Goal: Task Accomplishment & Management: Complete application form

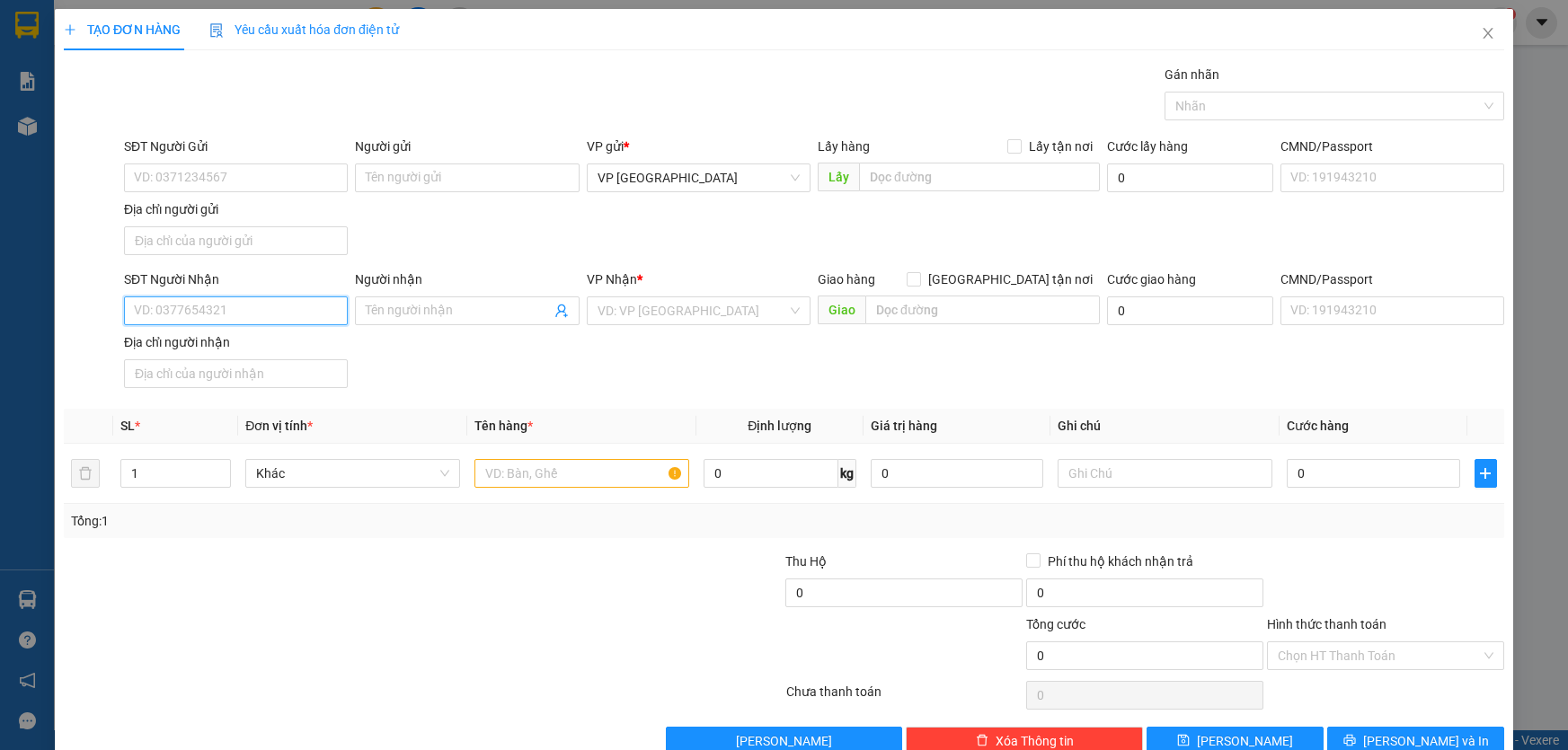
click at [286, 322] on input "SĐT Người Nhận" at bounding box center [236, 310] width 224 height 28
click at [216, 346] on div "0985818991" at bounding box center [233, 346] width 200 height 20
type input "0985818991"
type input "NGHĨA HOÀ"
type input "0985818991"
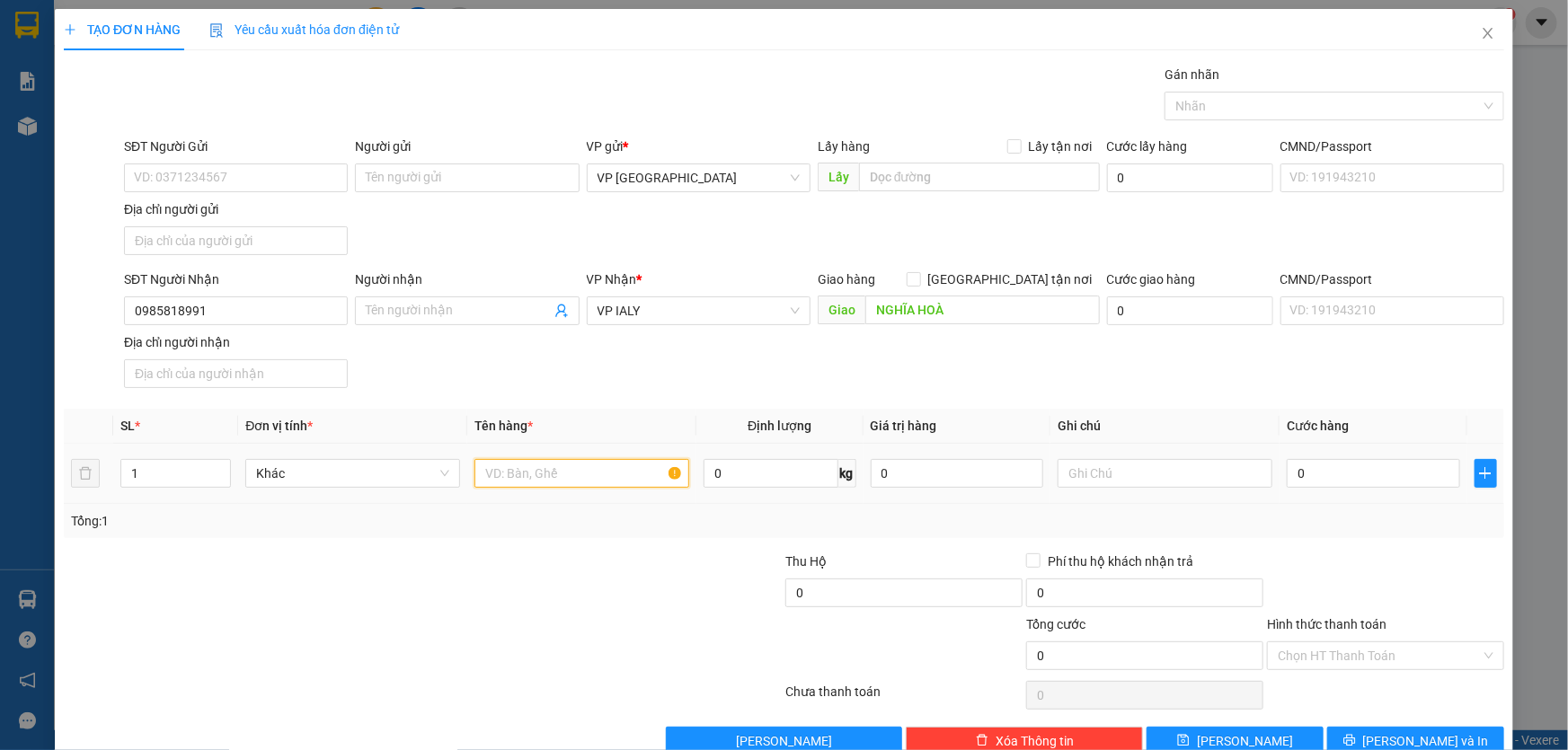
click at [510, 469] on input "text" at bounding box center [581, 473] width 215 height 28
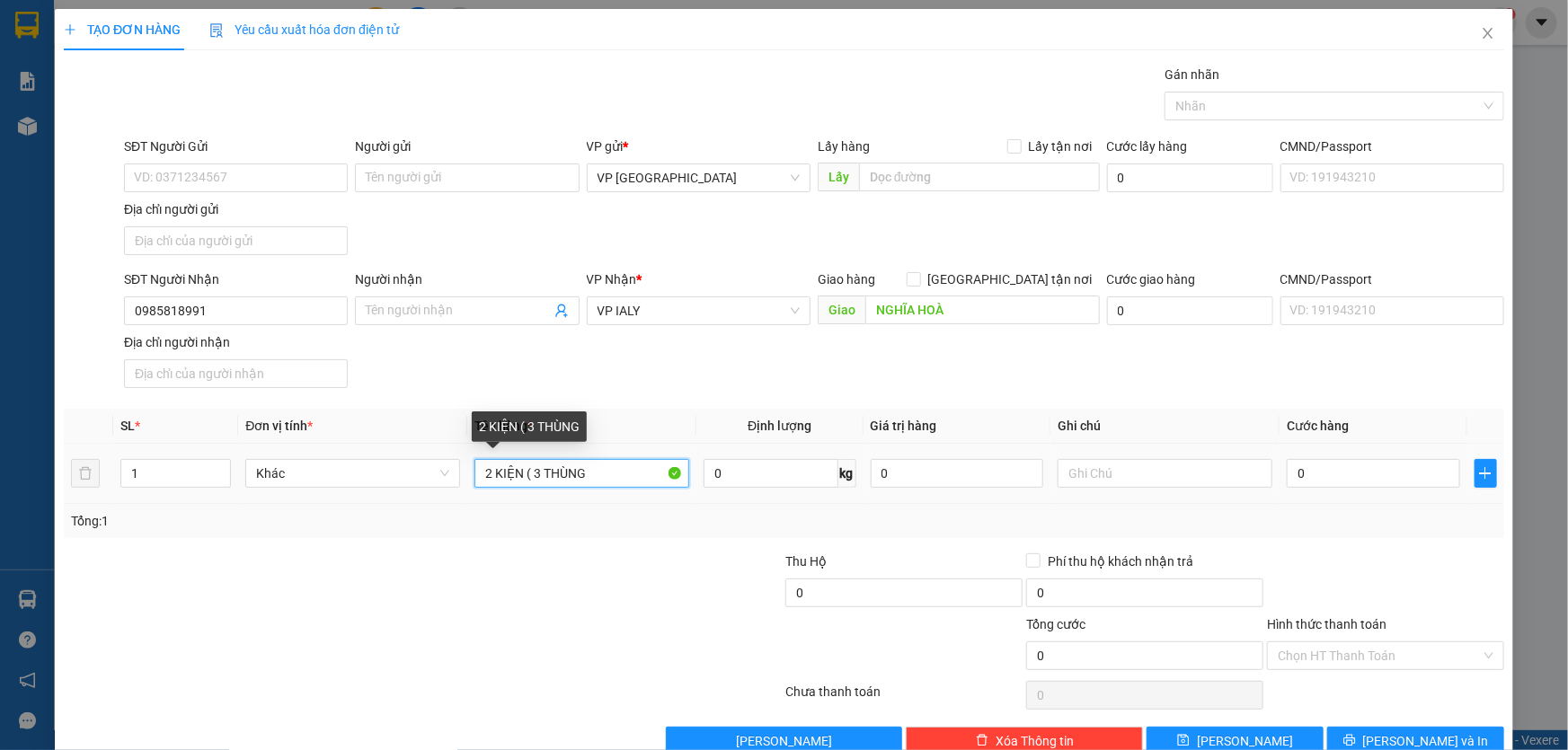
click at [587, 478] on input "2 KIỆN ( 3 THÙNG" at bounding box center [581, 473] width 215 height 28
type input "2 KIỆN ( 3 THÙNG )"
type input "9"
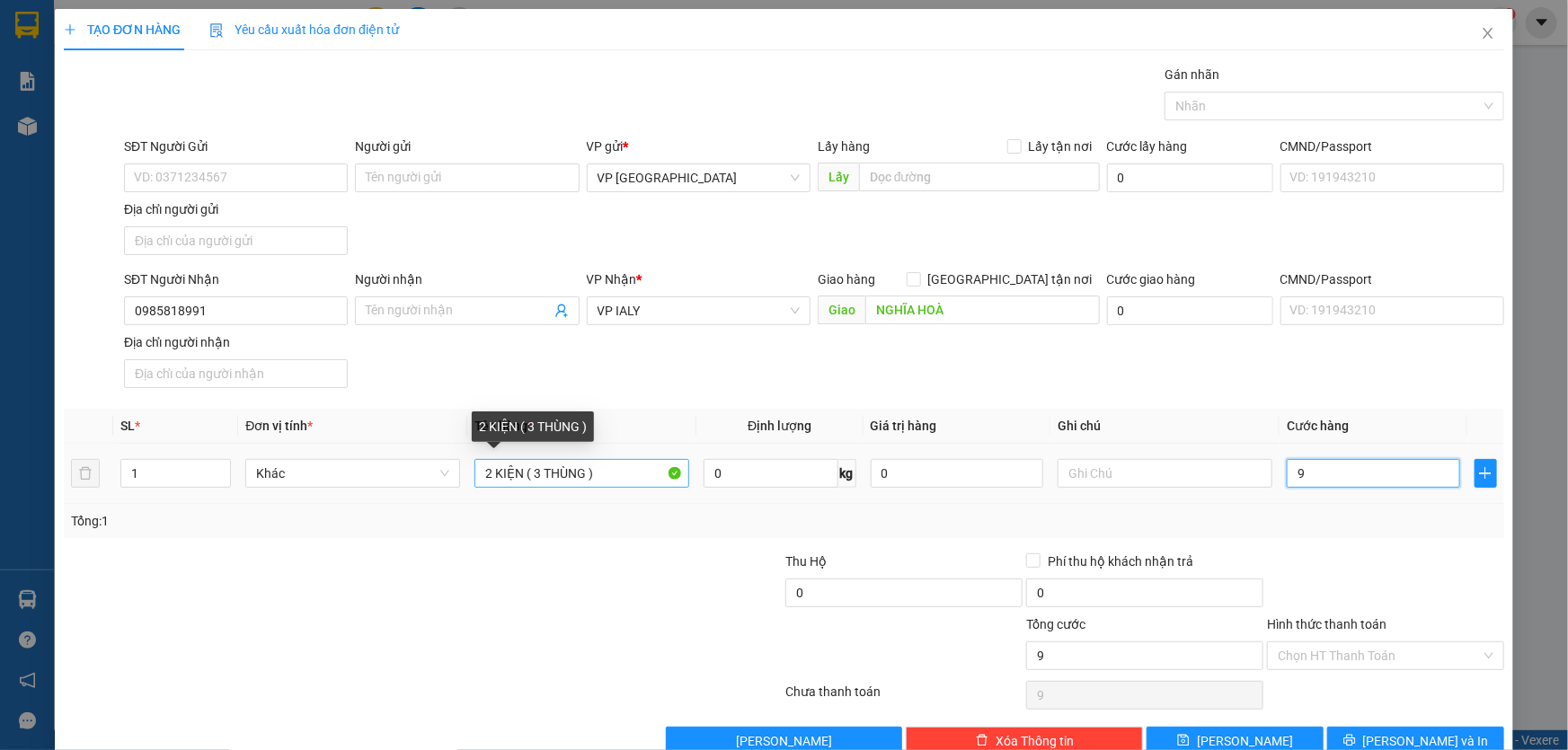
type input "90"
type input "900"
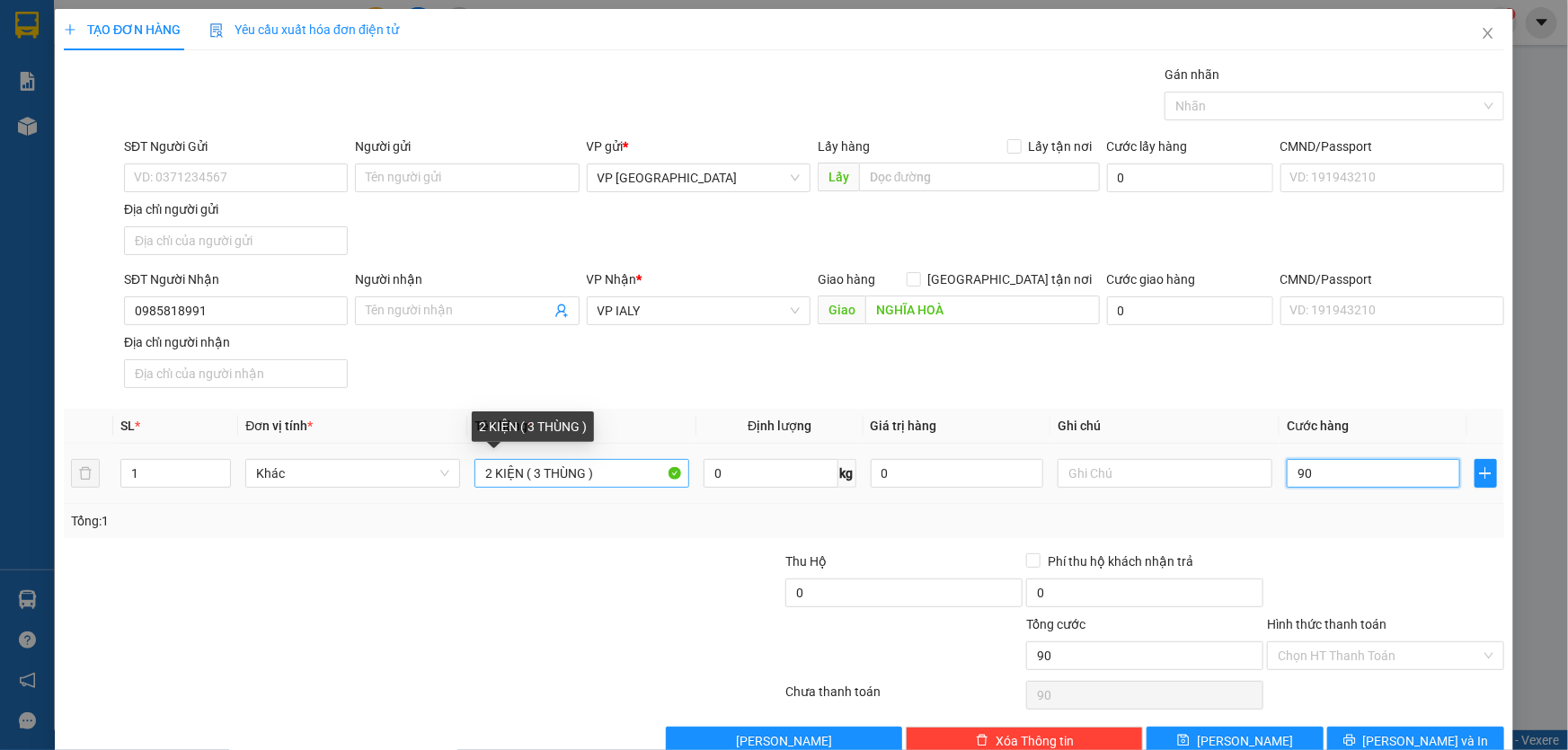
type input "900"
type input "9.000"
type input "90.000"
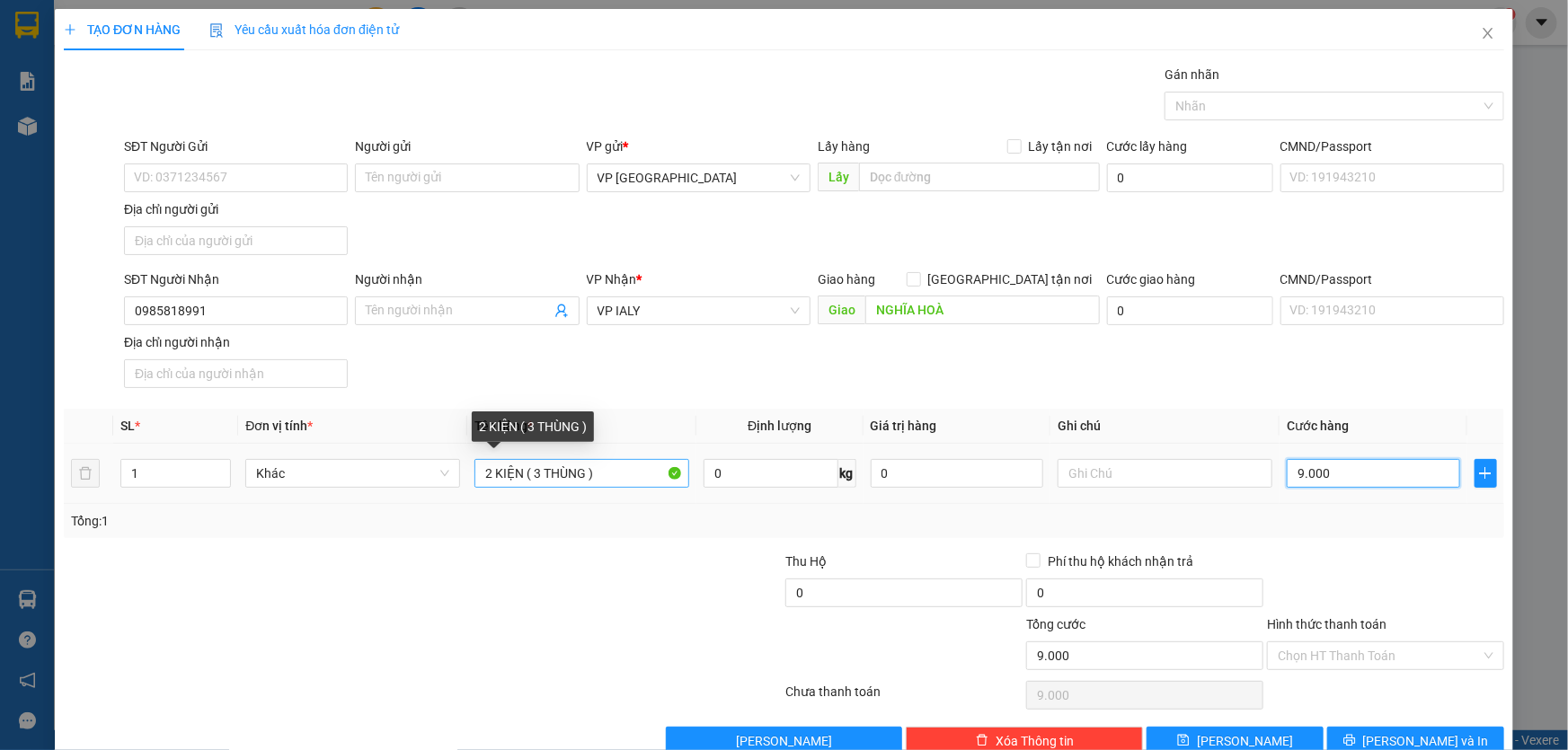
type input "90.000"
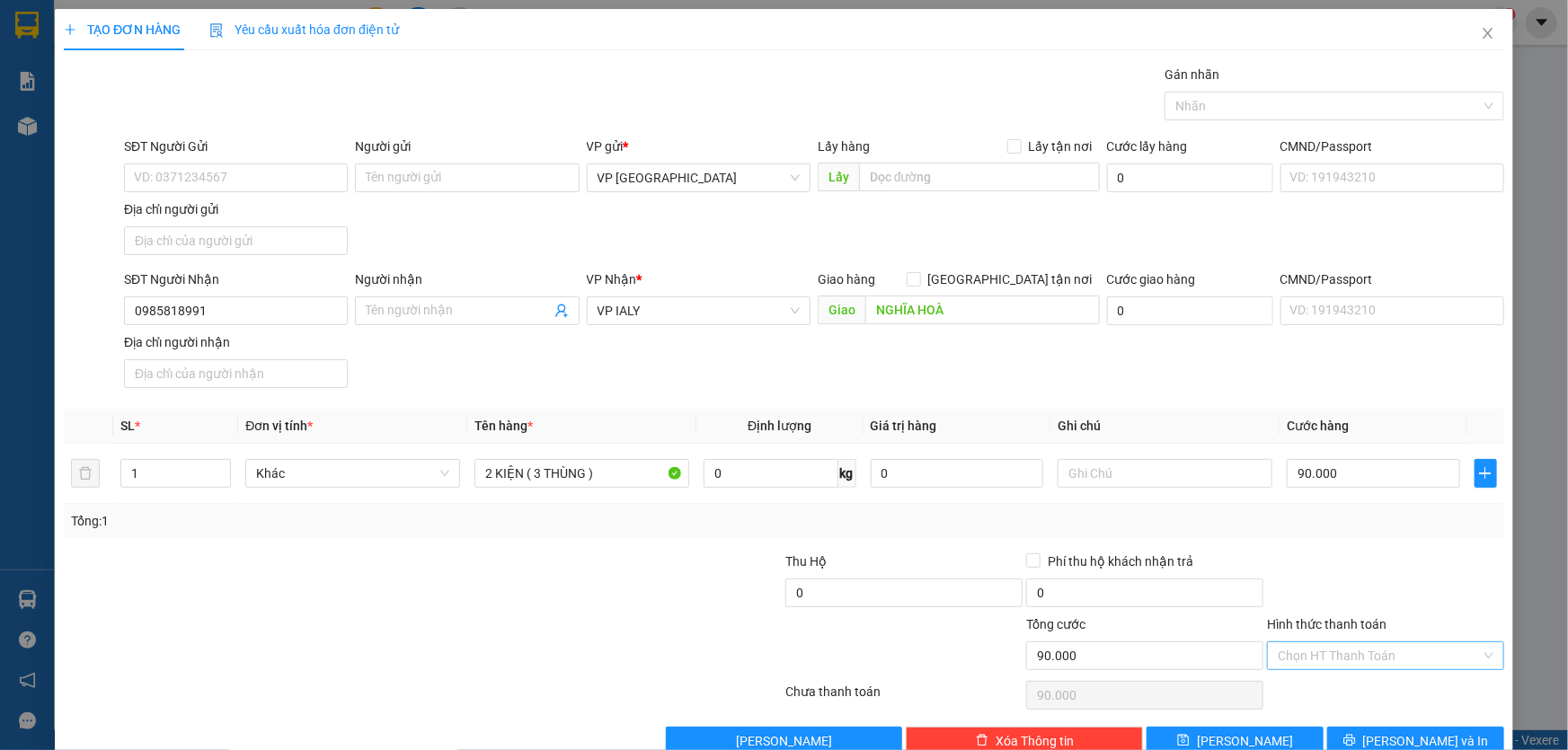
drag, startPoint x: 1401, startPoint y: 657, endPoint x: 1395, endPoint y: 643, distance: 15.2
click at [1399, 653] on input "Hình thức thanh toán" at bounding box center [1379, 656] width 203 height 27
click at [1311, 497] on div "Tại văn phòng" at bounding box center [1374, 503] width 214 height 20
type input "0"
click at [1416, 734] on span "[PERSON_NAME] và In" at bounding box center [1426, 742] width 126 height 20
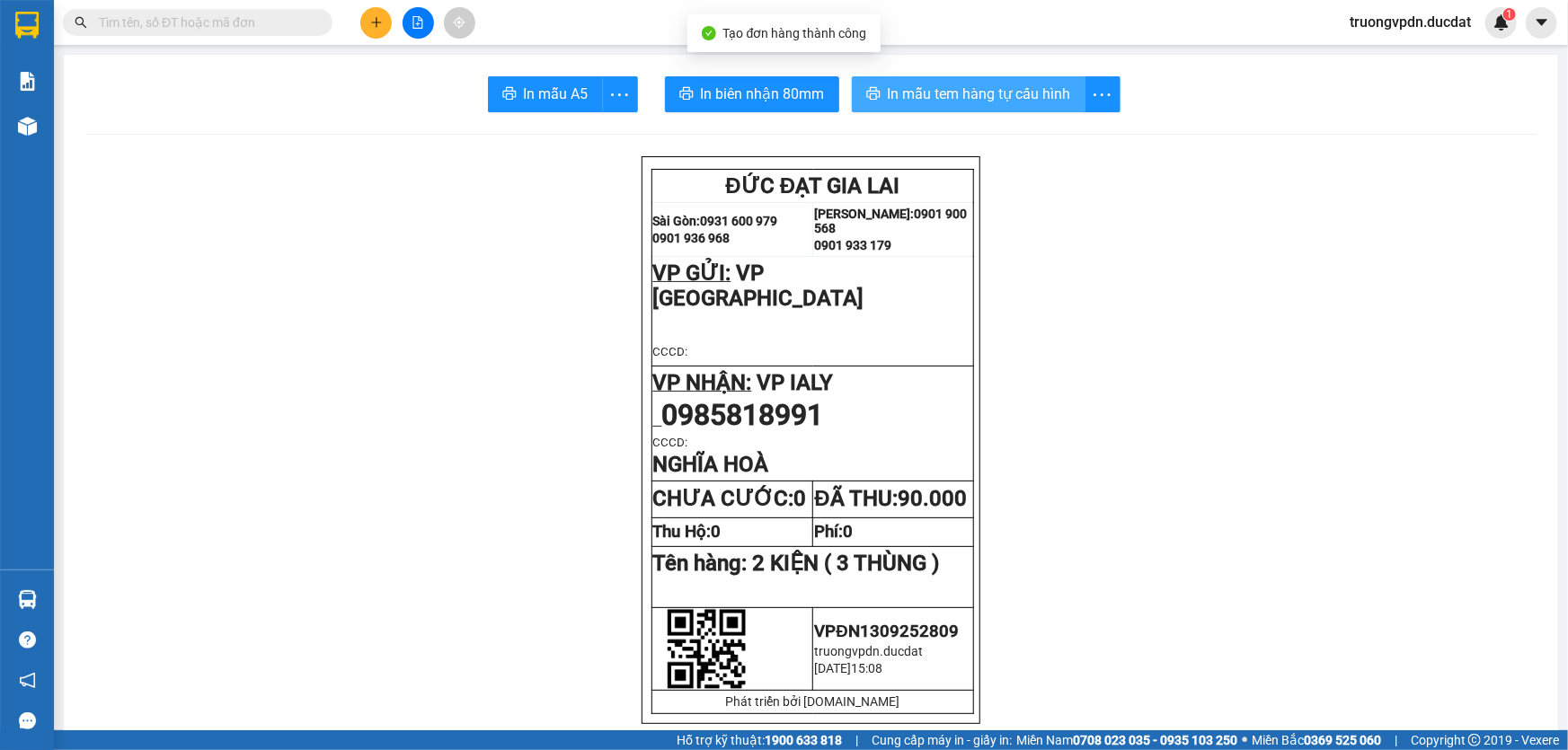
click at [1038, 91] on span "In mẫu tem hàng tự cấu hình" at bounding box center [979, 93] width 183 height 23
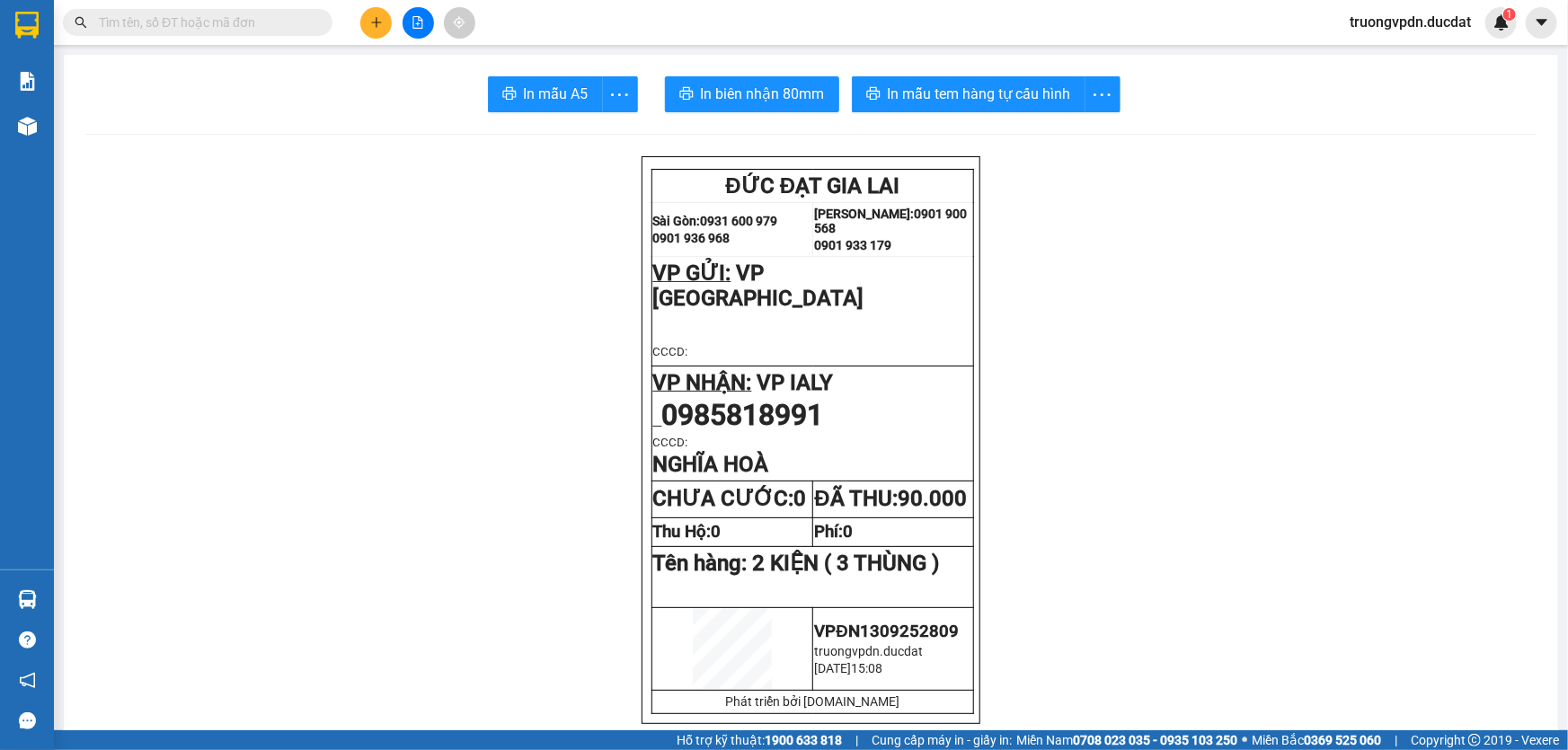
click at [379, 23] on icon "plus" at bounding box center [376, 22] width 10 height 1
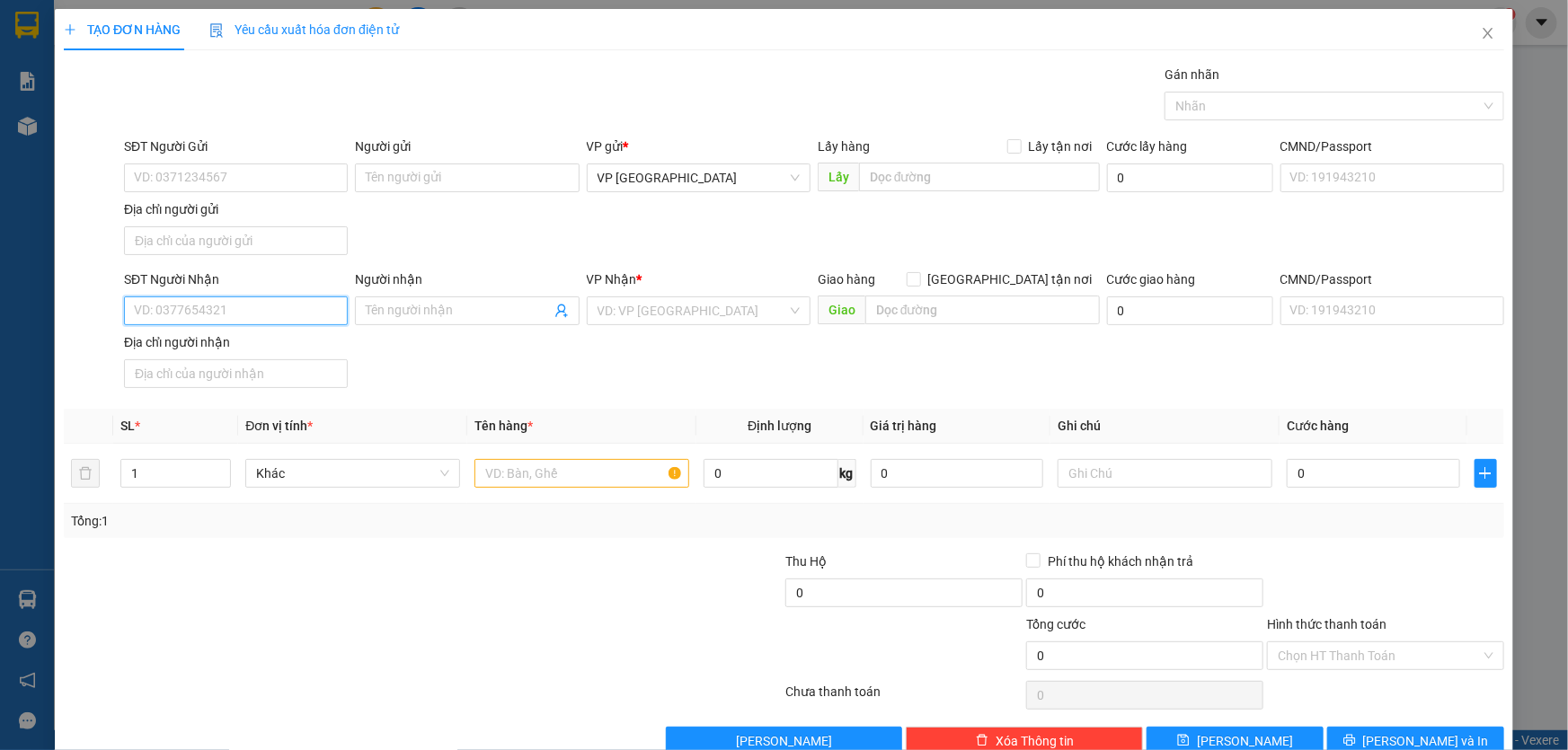
click at [279, 316] on input "SĐT Người Nhận" at bounding box center [236, 310] width 224 height 28
click at [412, 315] on input "Người nhận" at bounding box center [457, 311] width 184 height 20
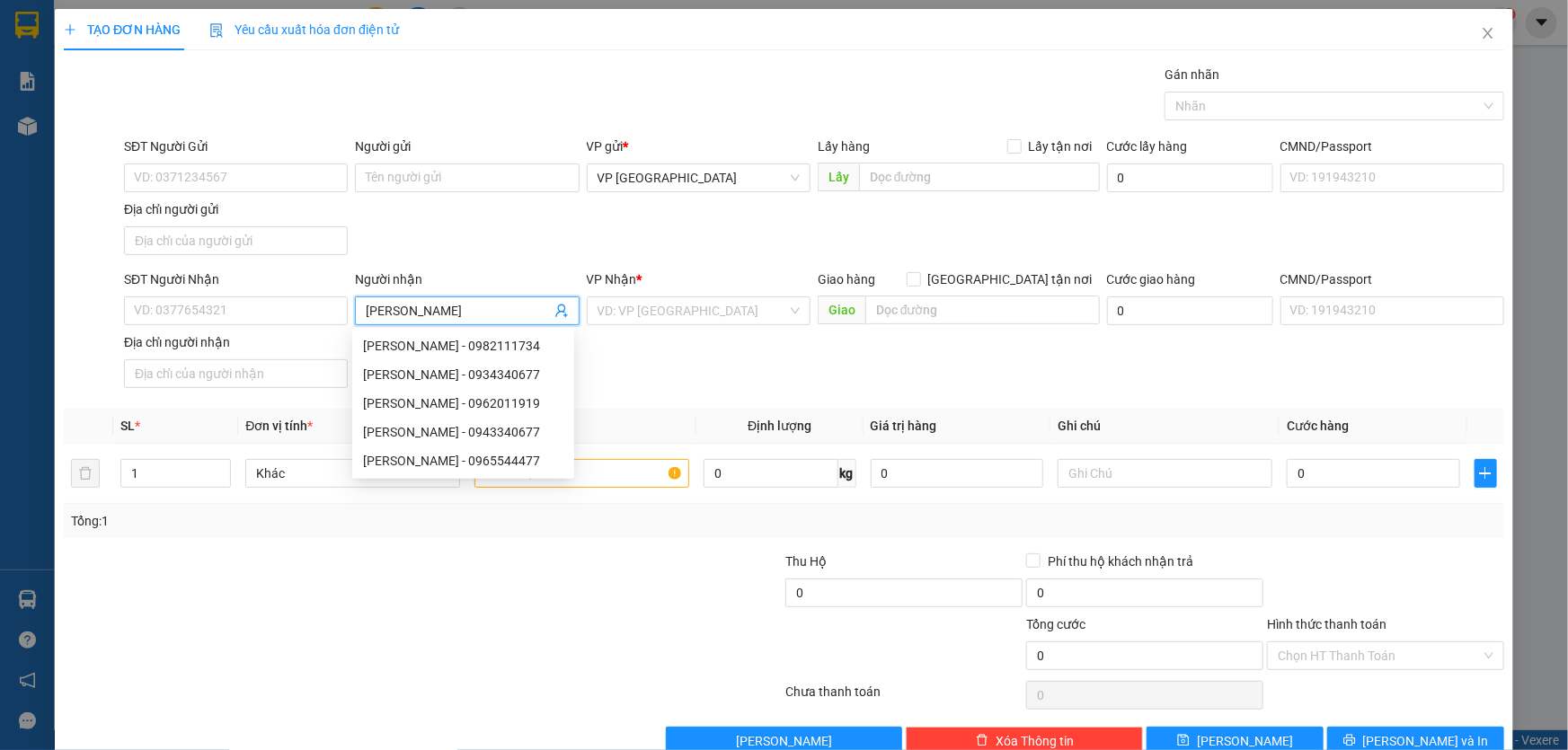
type input "[PERSON_NAME]"
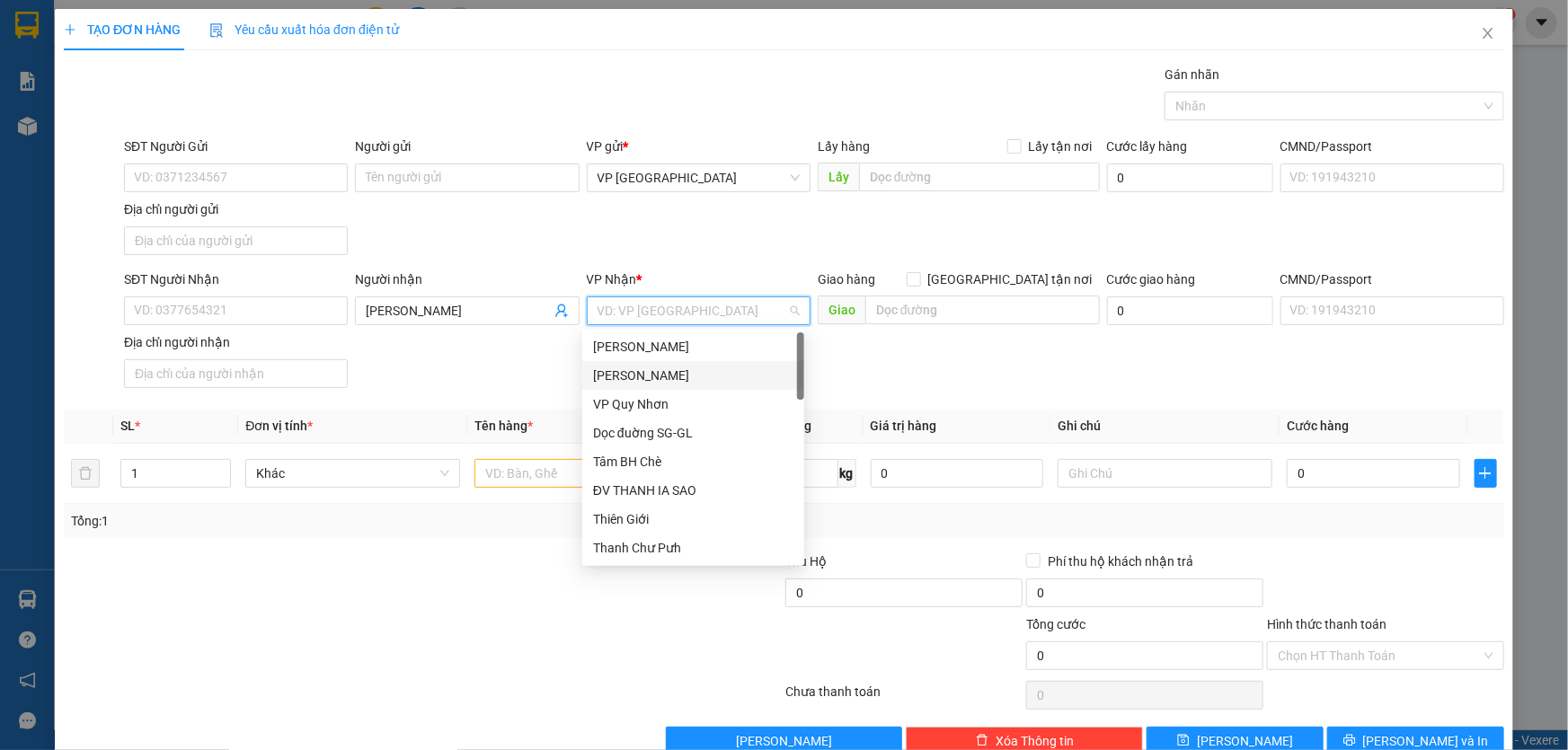
click at [669, 375] on div "[PERSON_NAME]" at bounding box center [692, 376] width 200 height 20
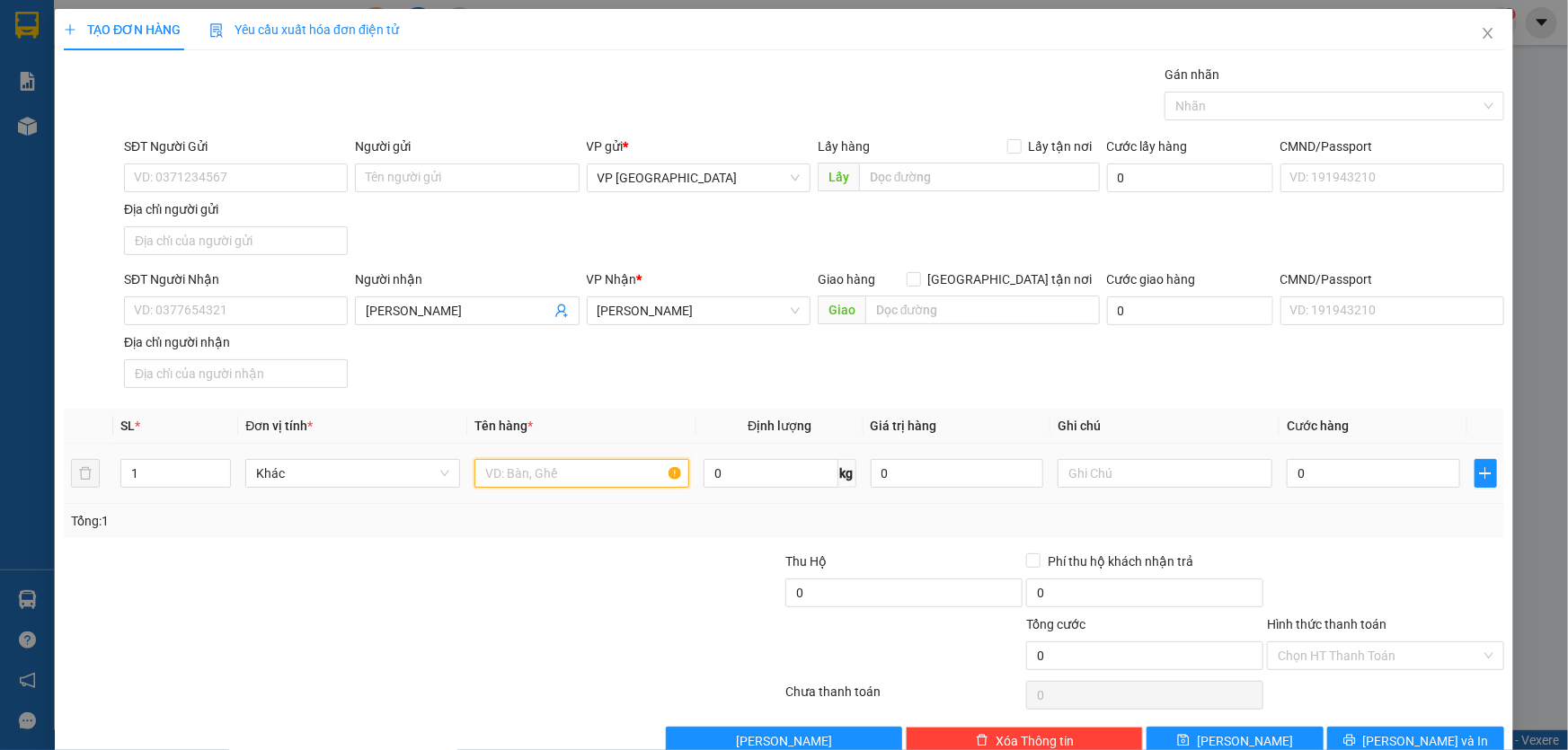
click at [553, 461] on input "text" at bounding box center [581, 473] width 215 height 28
type input "1 CỤC ĐEN"
type input "CC"
type input "5"
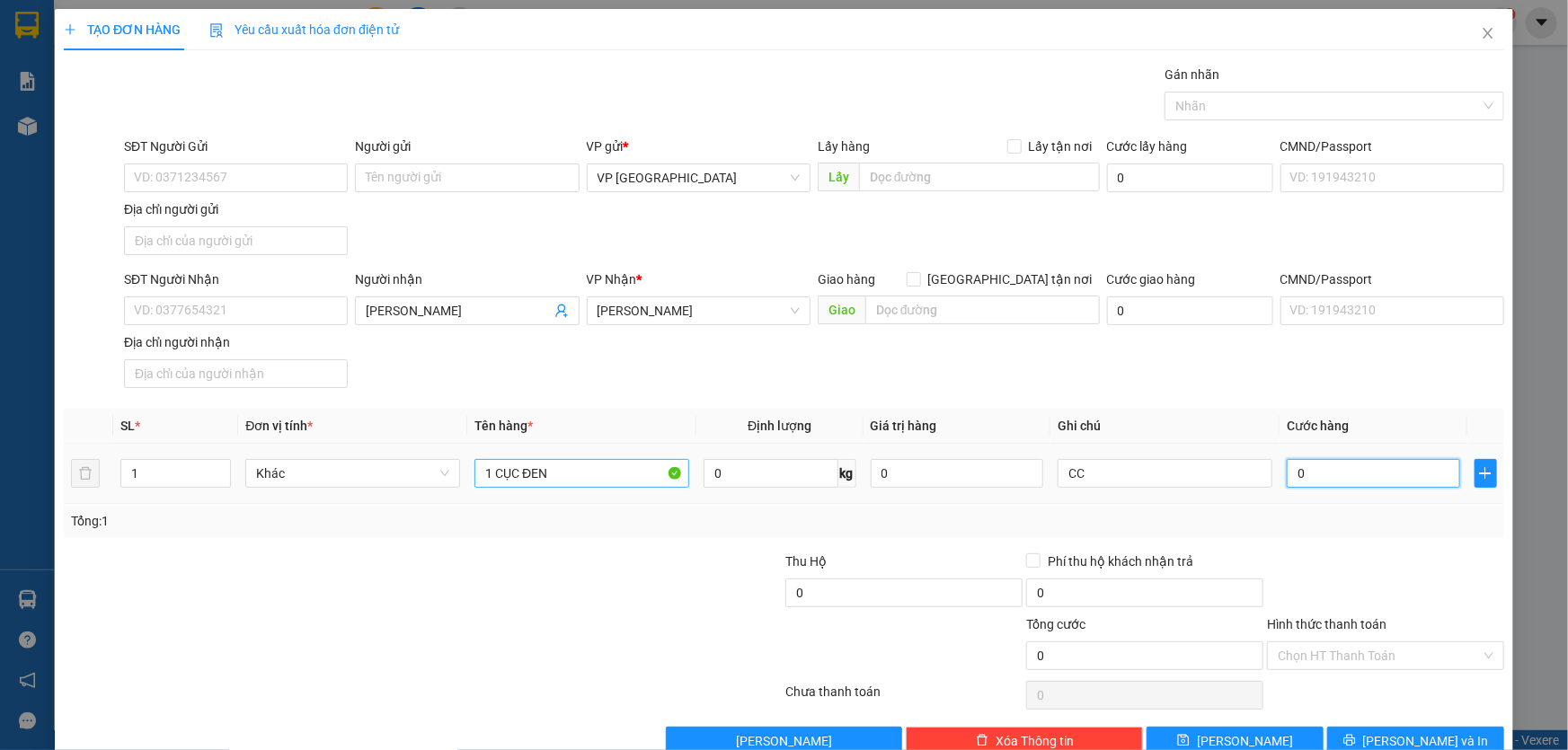
type input "5"
type input "50"
type input "500"
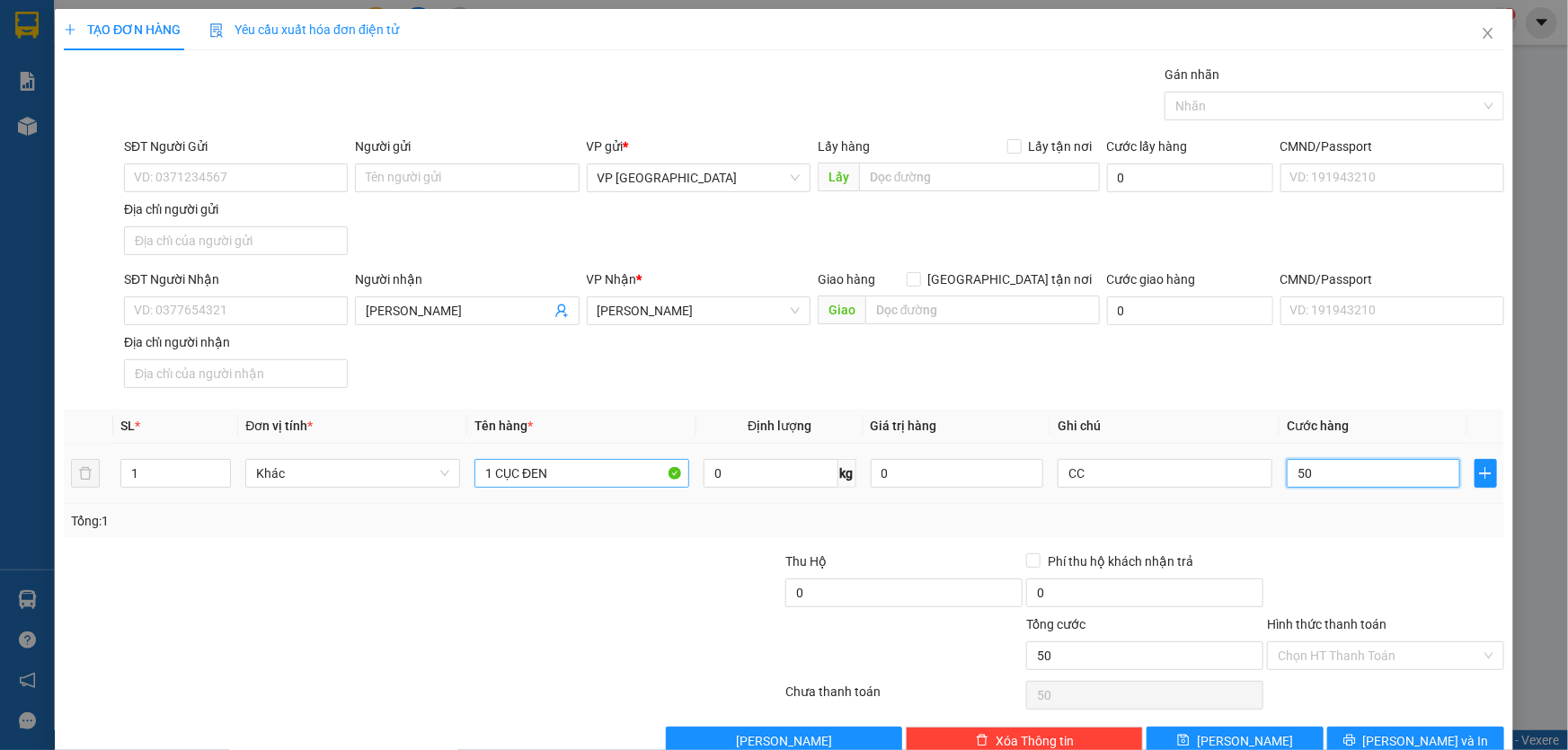
type input "500"
type input "5.000"
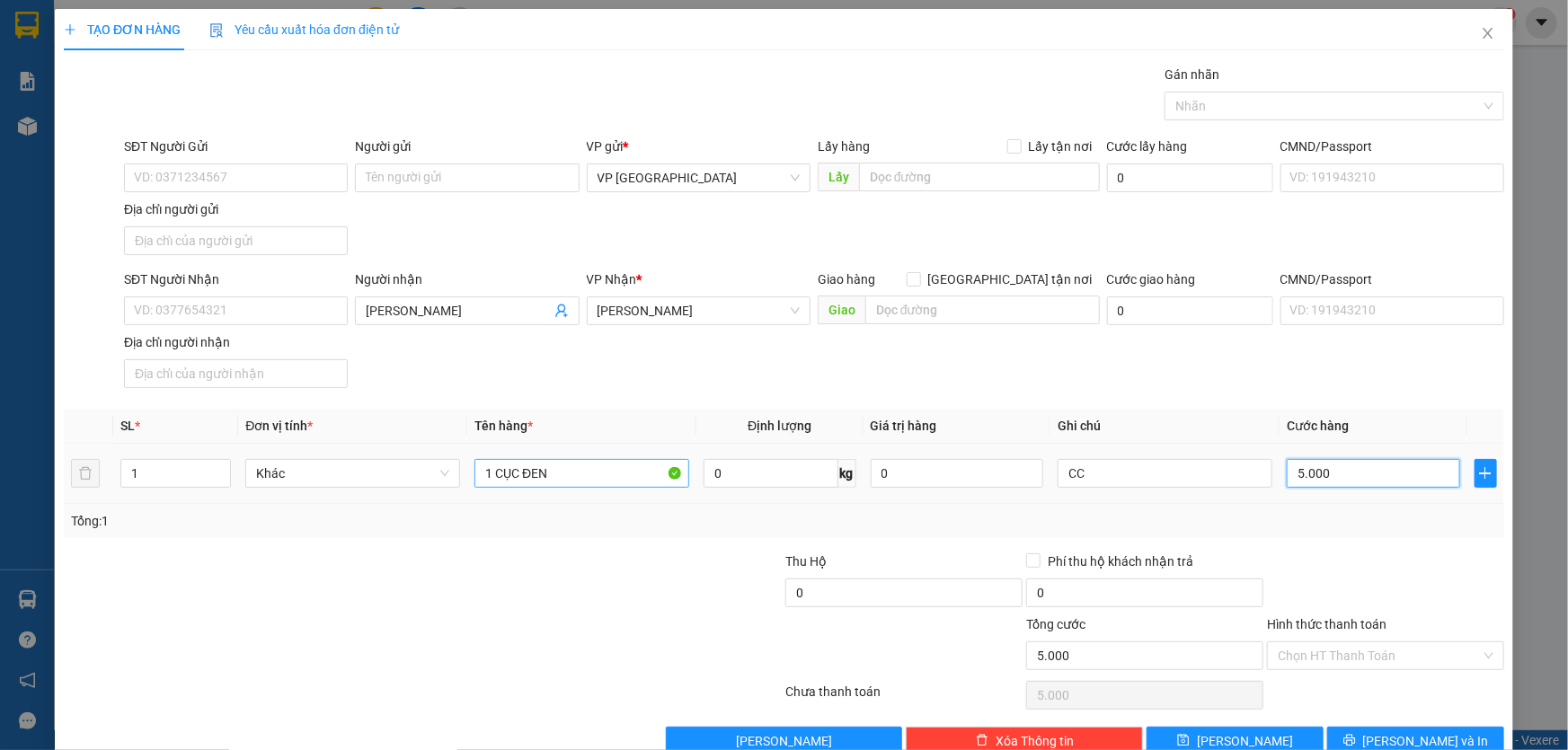
type input "50.000"
click at [1390, 742] on span "[PERSON_NAME] và In" at bounding box center [1426, 742] width 126 height 20
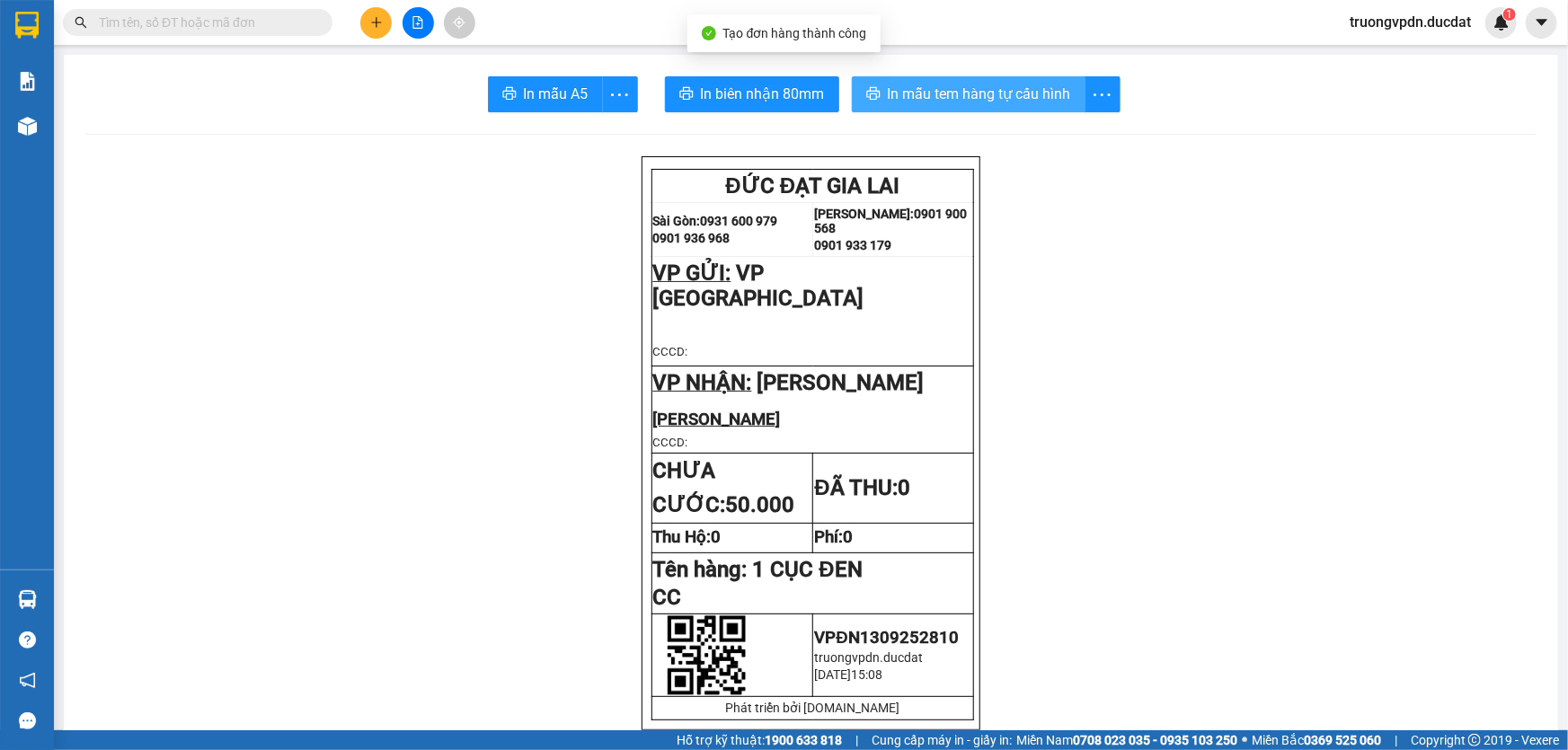
click at [913, 84] on span "In mẫu tem hàng tự cấu hình" at bounding box center [979, 93] width 183 height 23
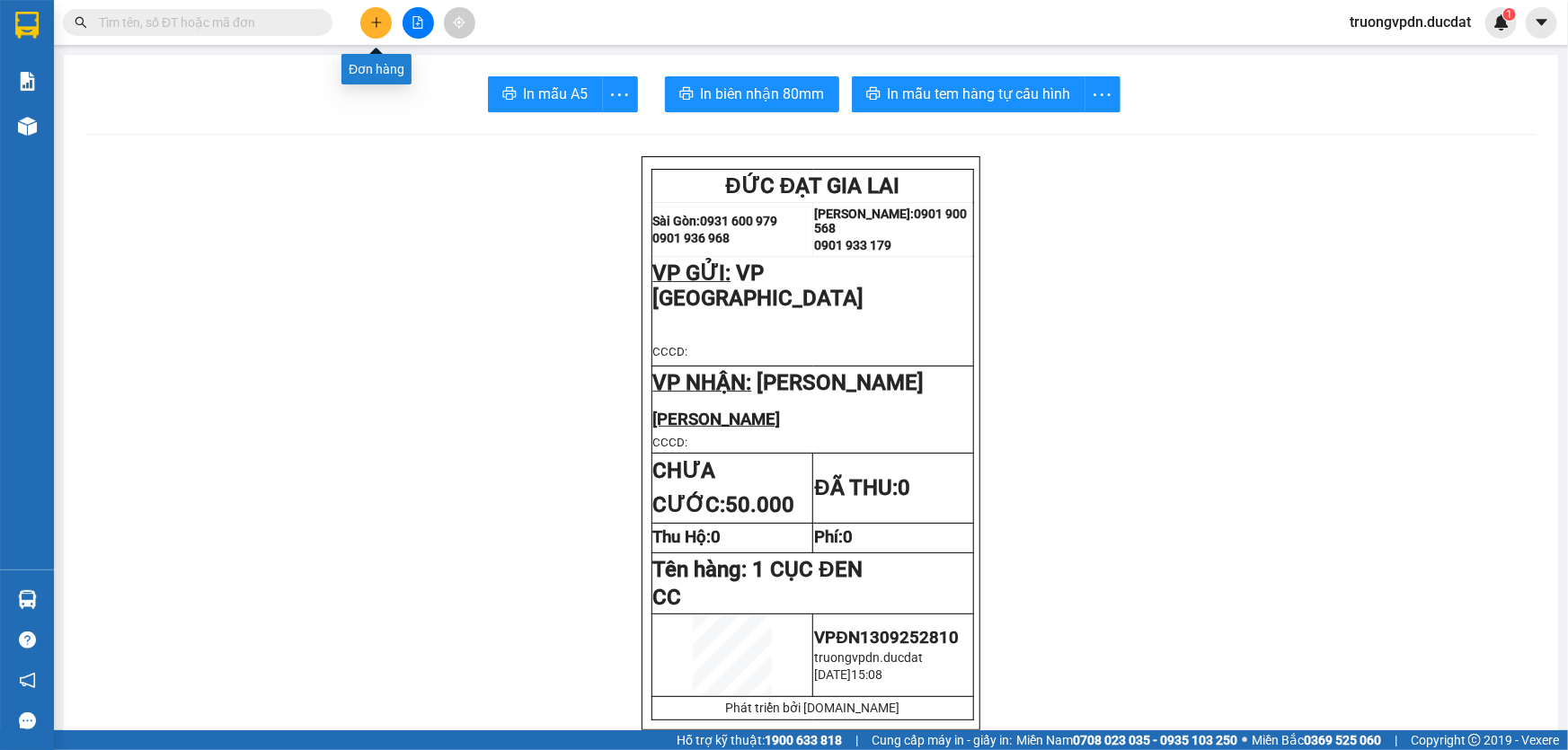
click at [370, 18] on icon "plus" at bounding box center [377, 23] width 13 height 13
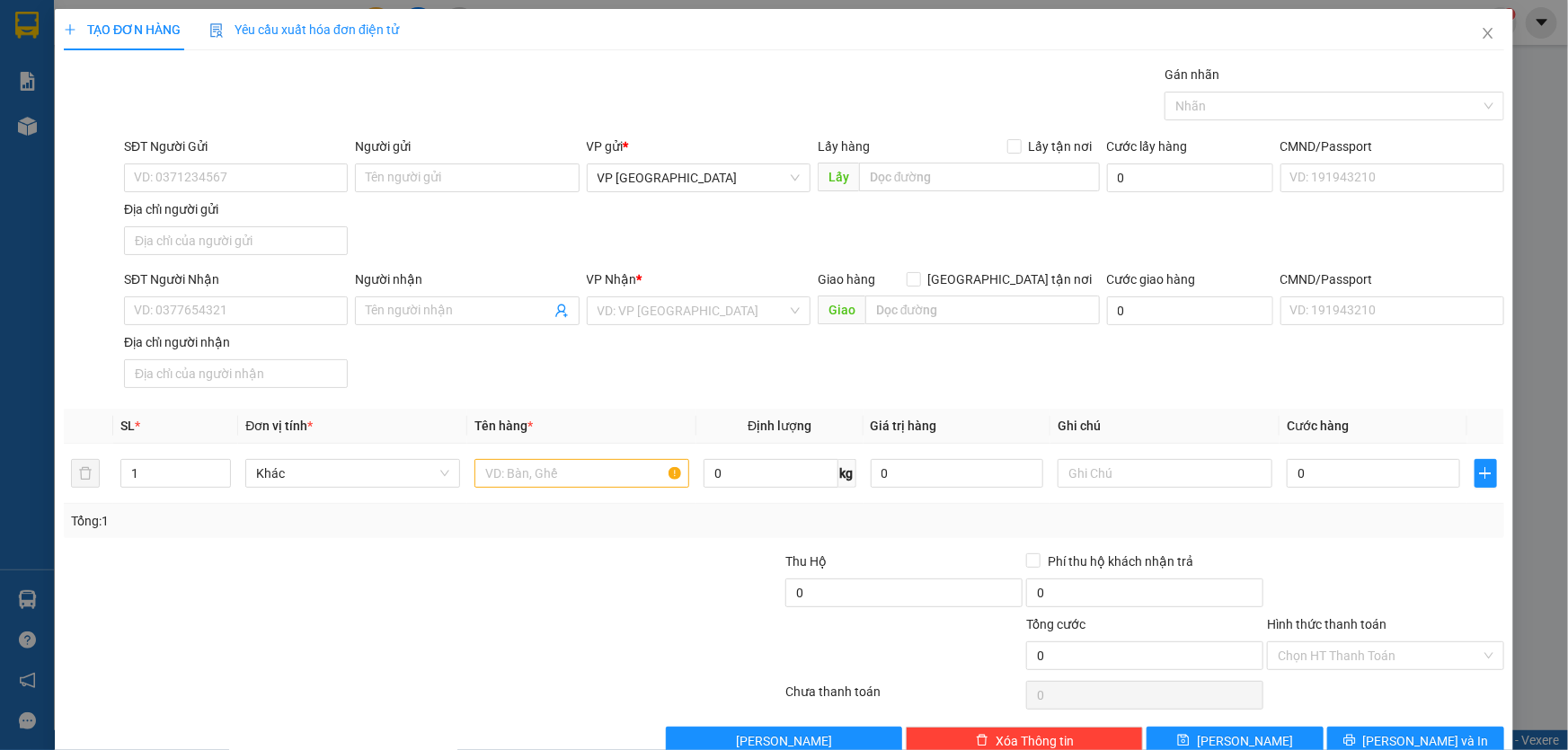
click at [195, 292] on div "SĐT Người Nhận" at bounding box center [236, 283] width 224 height 27
click at [316, 316] on input "SĐT Người Nhận" at bounding box center [236, 310] width 224 height 28
type input "0972425379"
click at [673, 308] on input "search" at bounding box center [691, 310] width 189 height 27
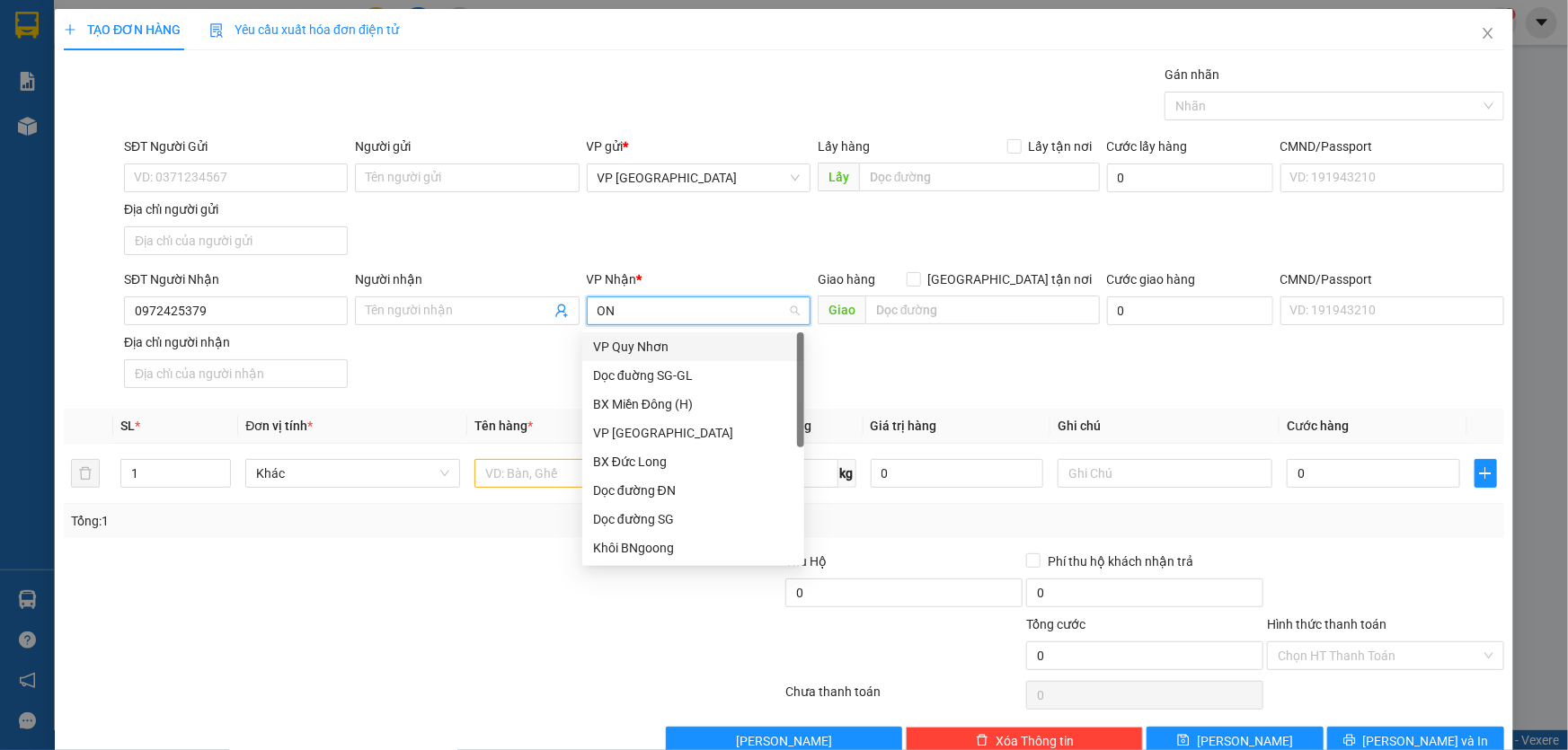
type input "ON"
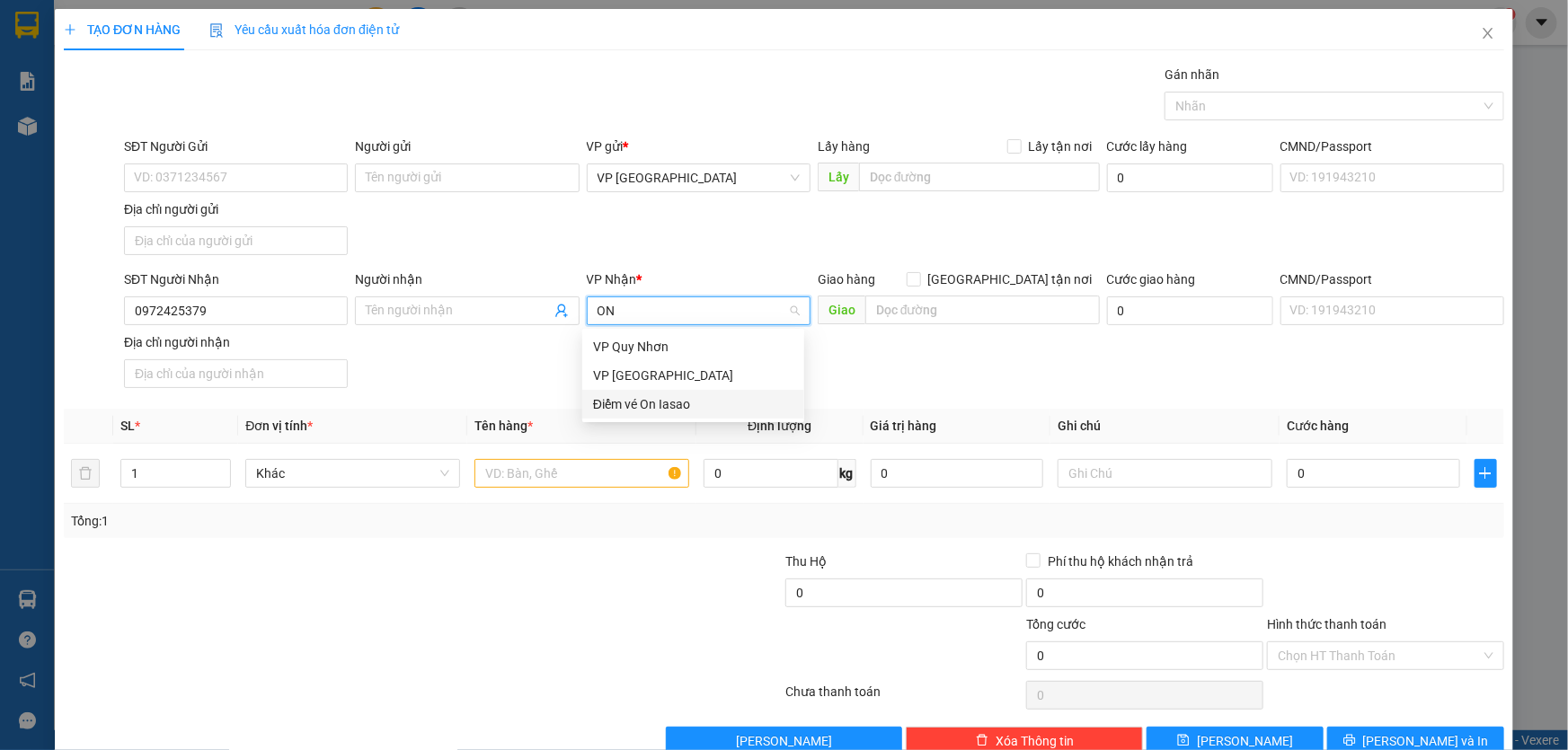
click at [688, 411] on div "Điểm vé On Iasao" at bounding box center [692, 404] width 200 height 20
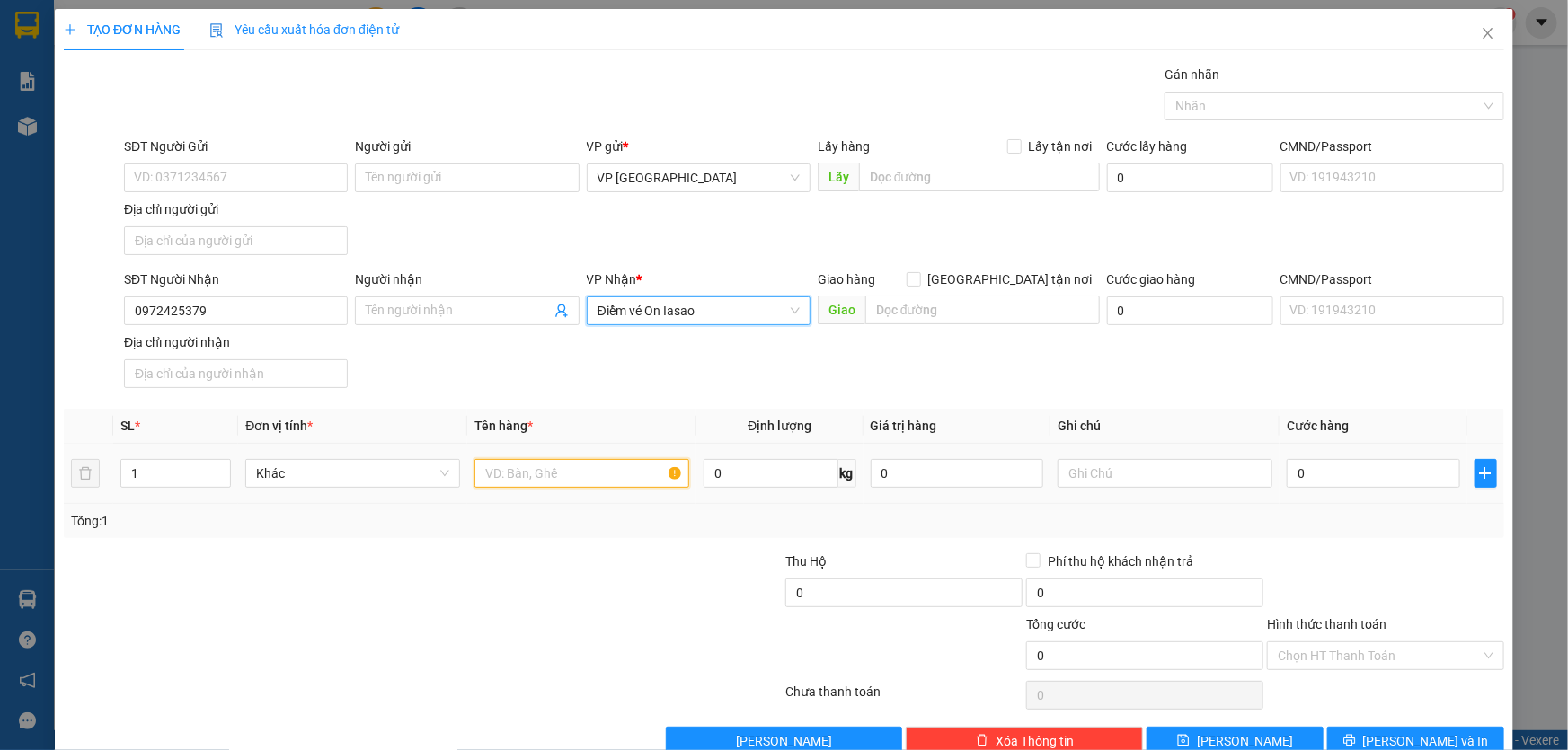
click at [539, 476] on input "text" at bounding box center [581, 473] width 215 height 28
type input "1 VALY XÁM"
type input "5"
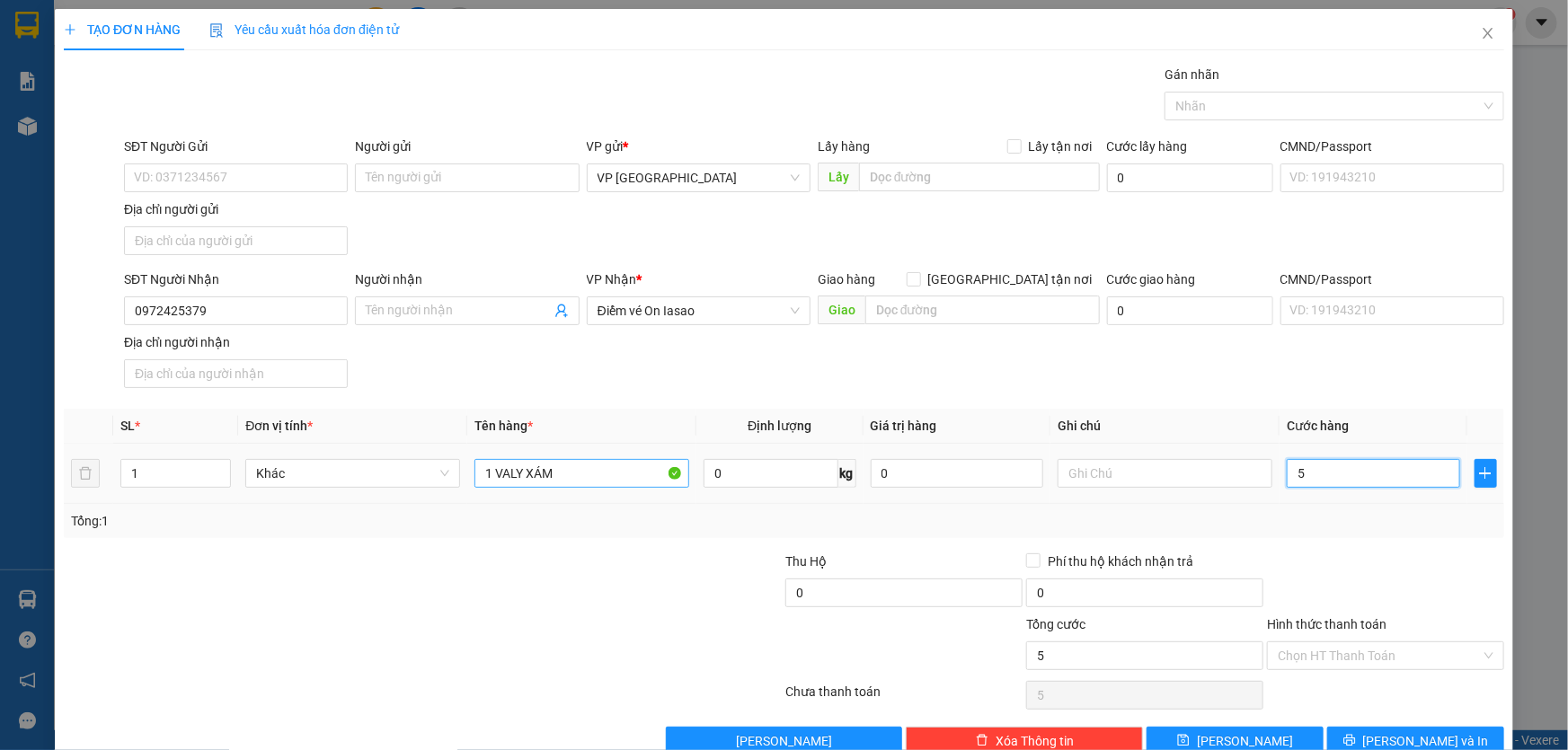
type input "50"
type input "500"
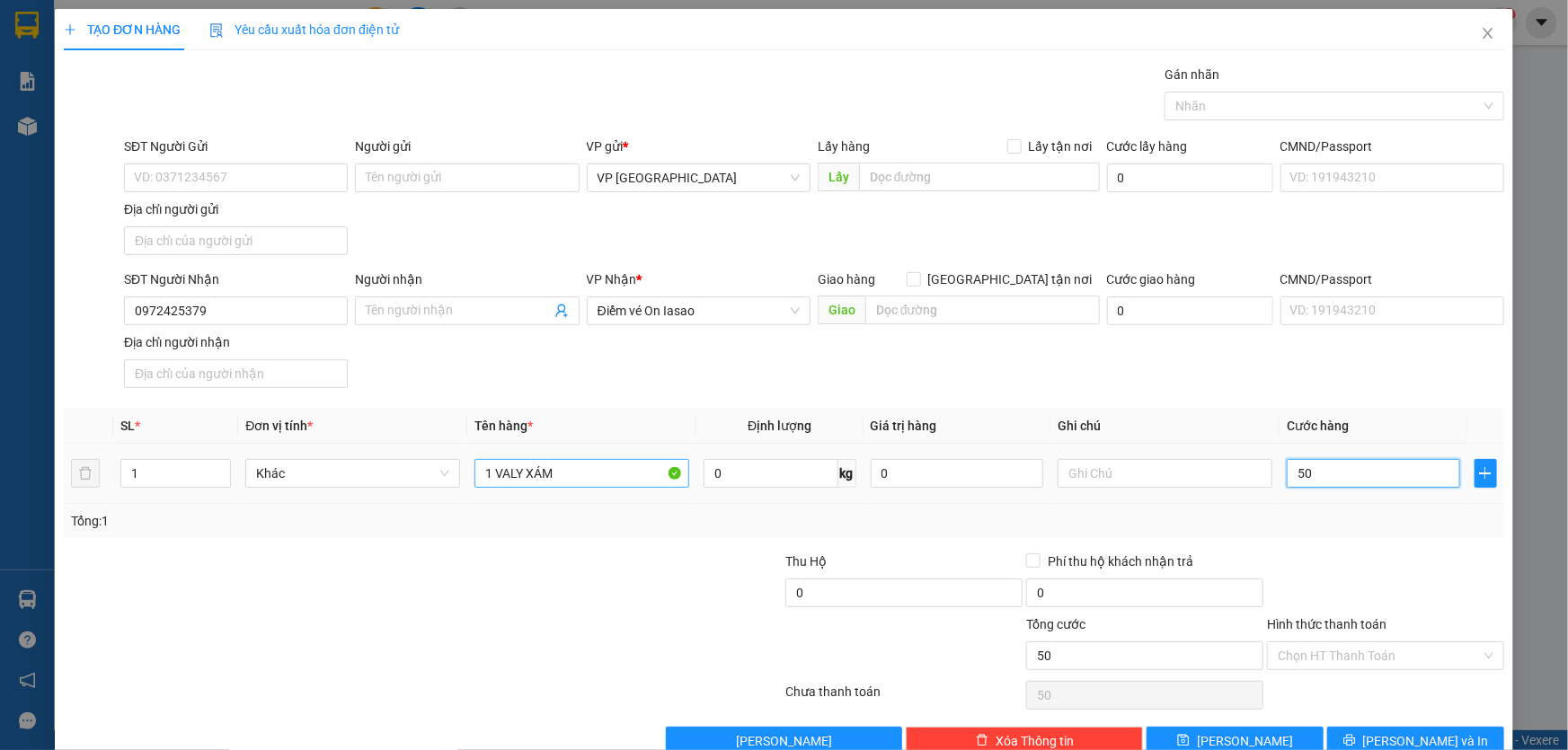
type input "500"
type input "5.000"
type input "50.000"
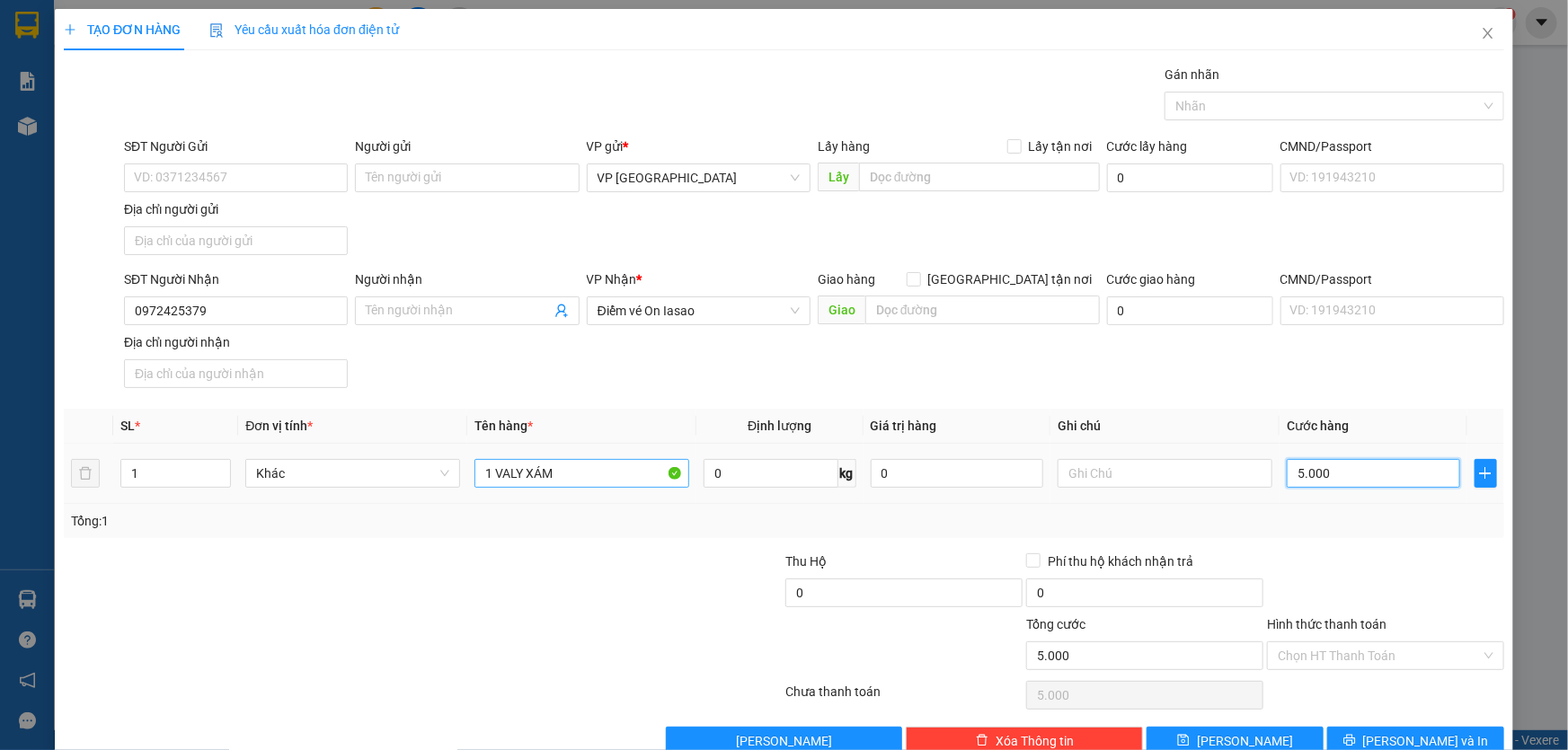
type input "50.000"
click at [1370, 649] on input "Hình thức thanh toán" at bounding box center [1379, 656] width 203 height 27
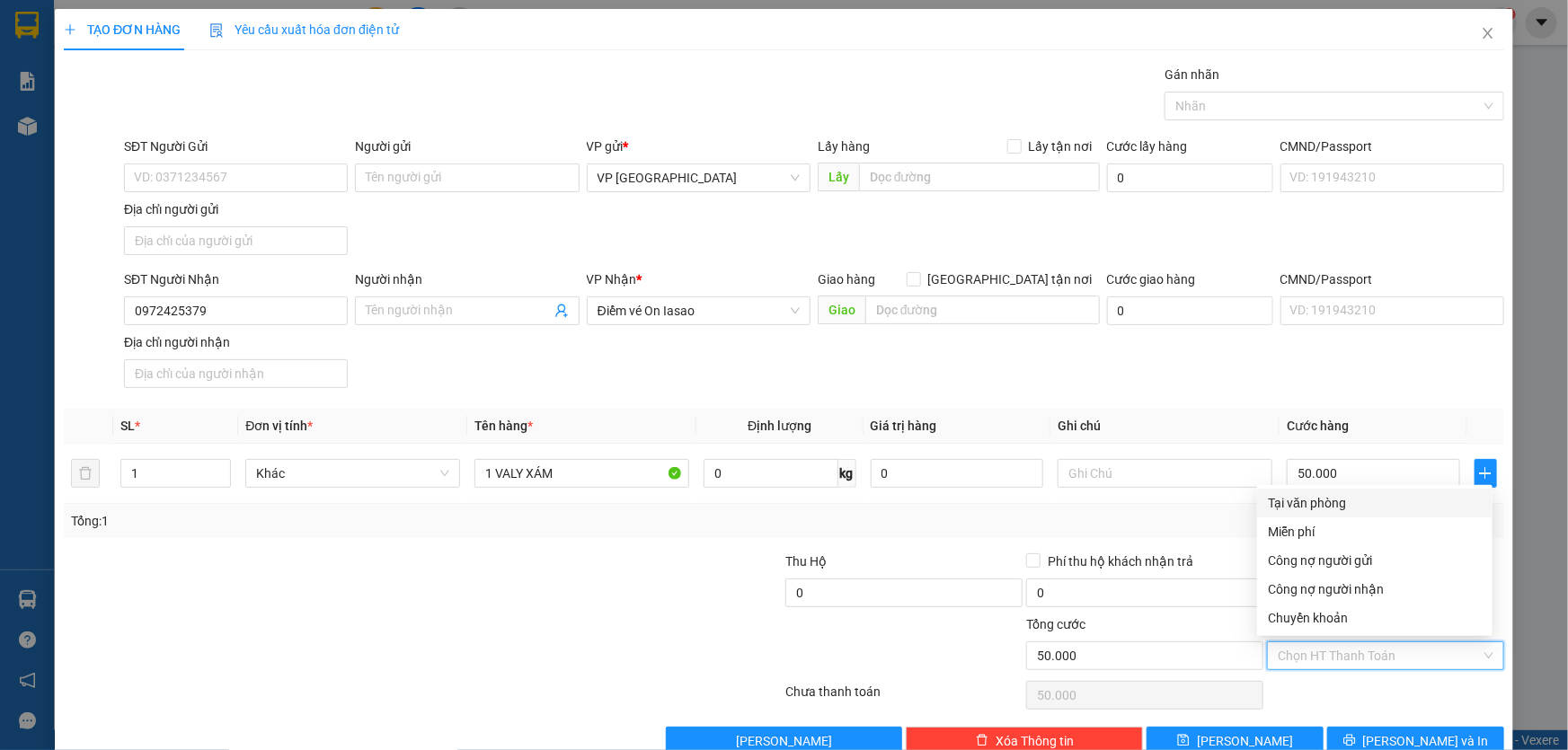
click at [1328, 504] on div "Tại văn phòng" at bounding box center [1374, 503] width 214 height 20
type input "0"
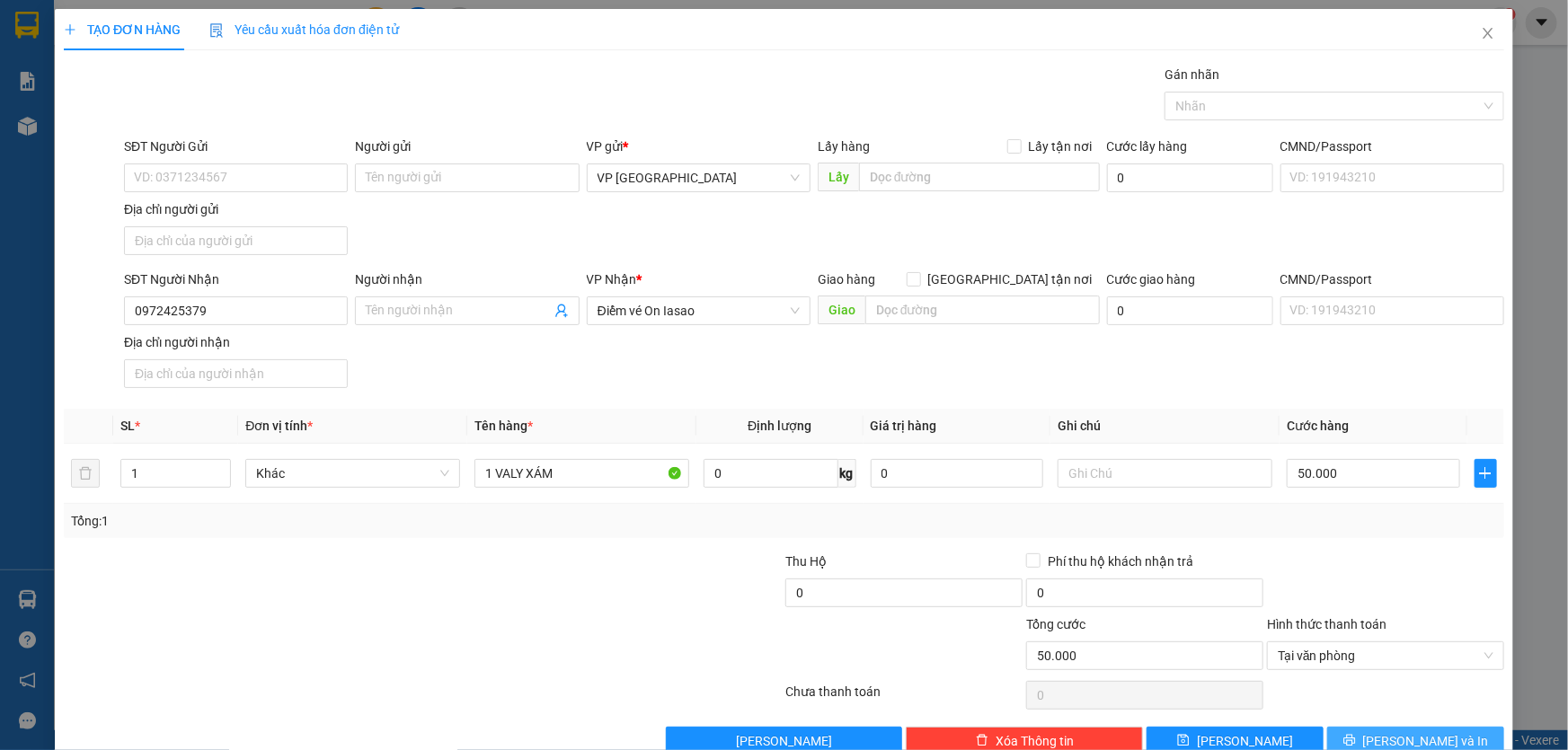
click at [1387, 732] on button "[PERSON_NAME] và In" at bounding box center [1415, 741] width 177 height 28
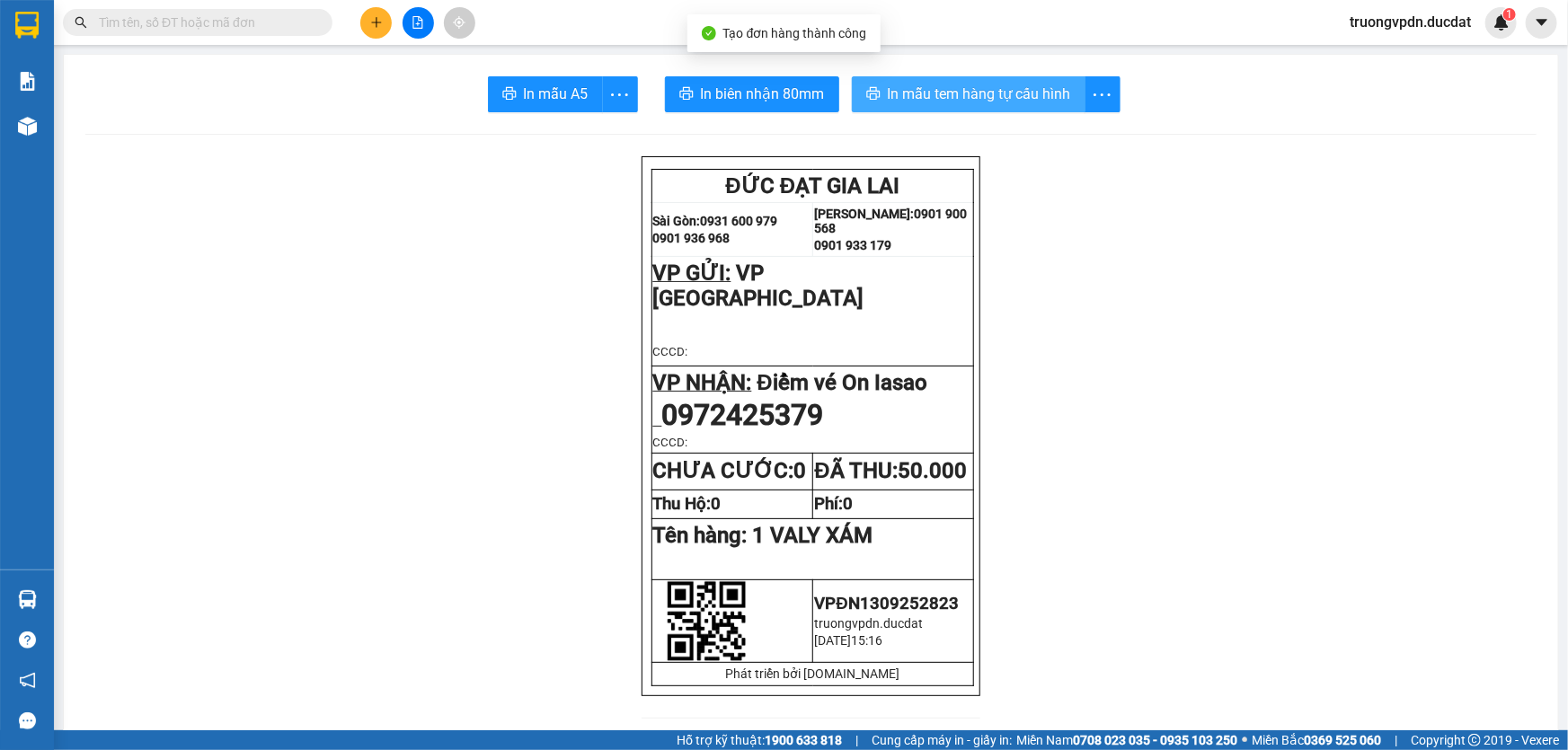
click at [1014, 96] on span "In mẫu tem hàng tự cấu hình" at bounding box center [979, 93] width 183 height 23
